Goal: Transaction & Acquisition: Purchase product/service

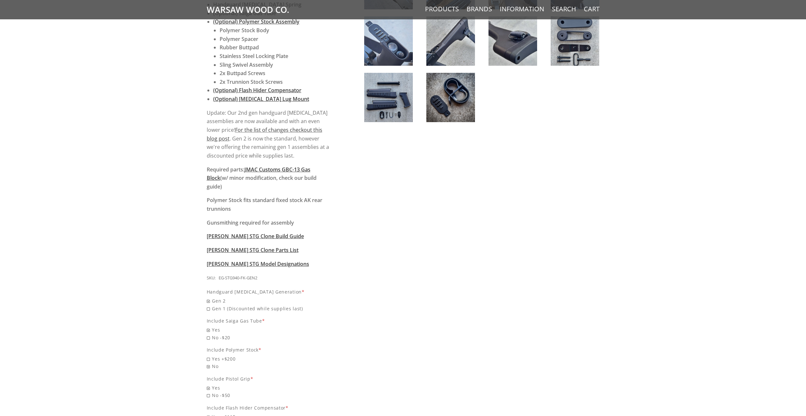
scroll to position [451, 0]
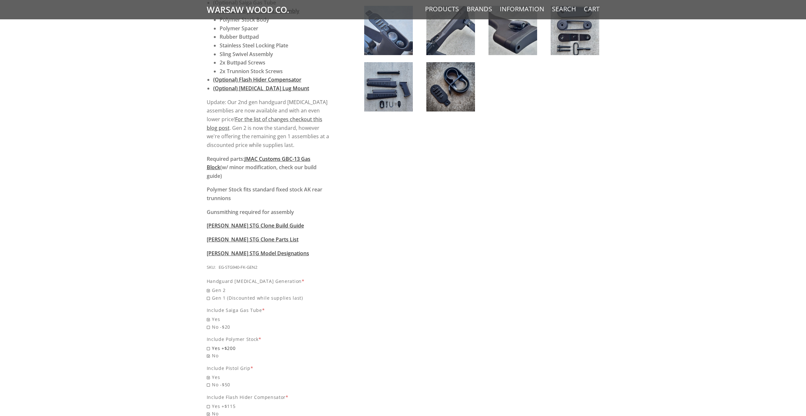
click at [216, 344] on span "Yes +$200" at bounding box center [268, 347] width 123 height 7
click at [216, 344] on input "Yes +$200" at bounding box center [252, 344] width 90 height 0
radio input "true"
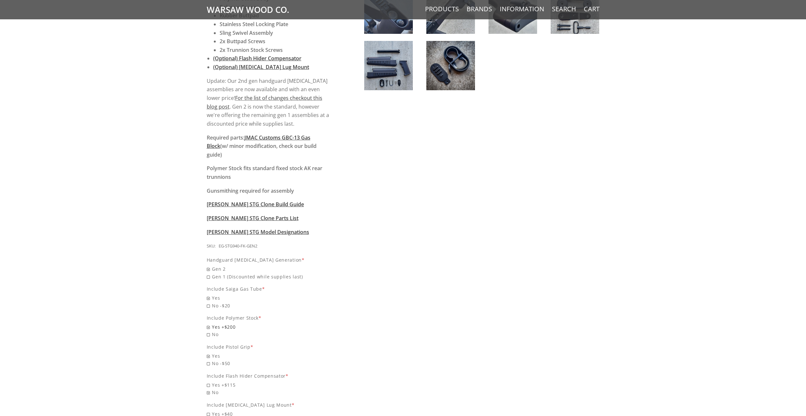
scroll to position [483, 0]
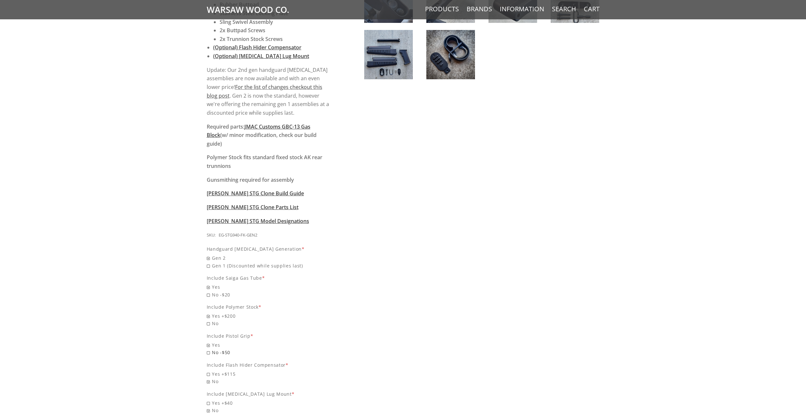
click at [212, 348] on span "No -$50" at bounding box center [268, 351] width 123 height 7
click at [212, 348] on input "No -$50" at bounding box center [252, 348] width 90 height 0
radio input "true"
click at [222, 370] on span "Yes +$115" at bounding box center [268, 373] width 123 height 7
click at [214, 370] on span "Yes +$115" at bounding box center [268, 373] width 123 height 7
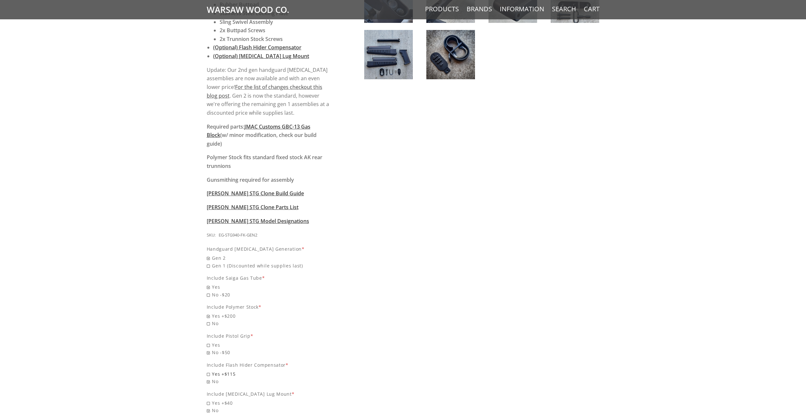
click at [214, 370] on input "Yes +$115" at bounding box center [252, 370] width 90 height 0
radio input "true"
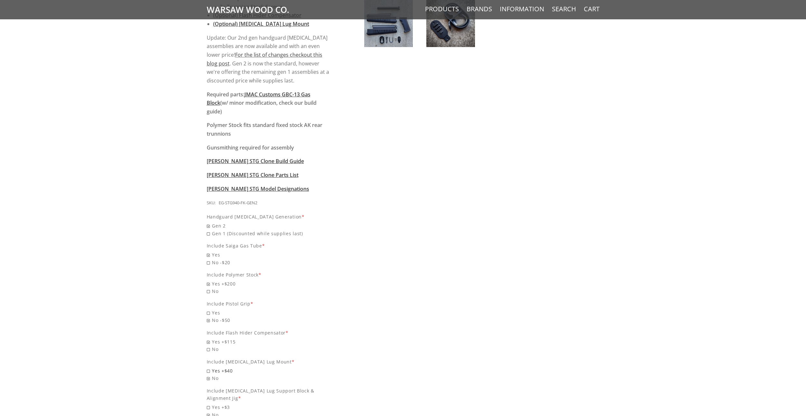
click at [217, 367] on span "Yes +$40" at bounding box center [268, 370] width 123 height 7
click at [217, 367] on input "Yes +$40" at bounding box center [252, 367] width 90 height 0
radio input "true"
click at [215, 403] on span "Yes +$3" at bounding box center [268, 406] width 123 height 7
click at [215, 403] on input "Yes +$3" at bounding box center [252, 403] width 90 height 0
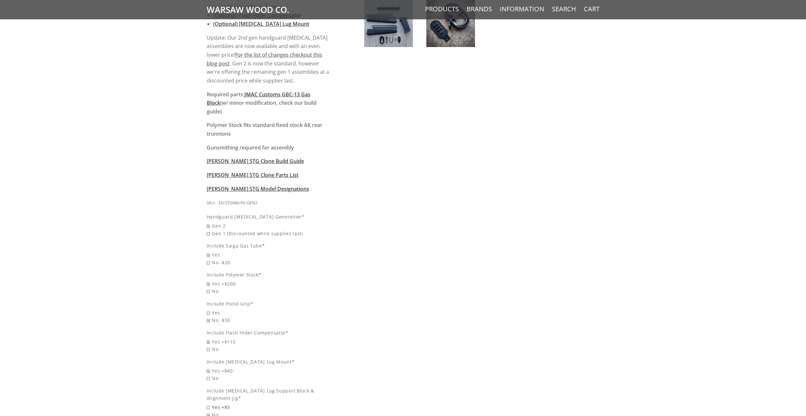
radio input "true"
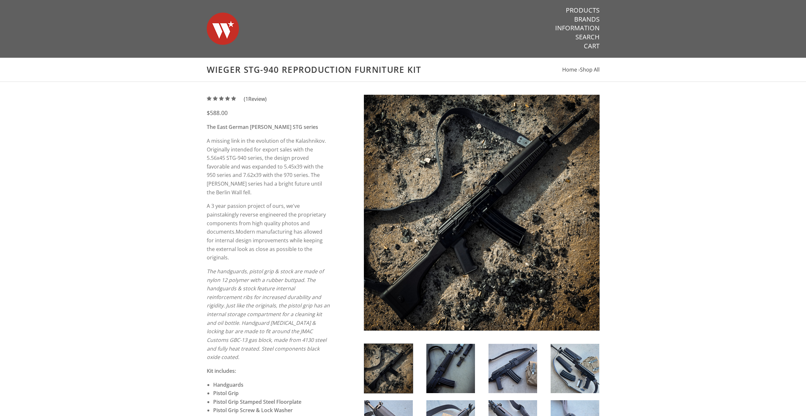
scroll to position [0, 0]
